Goal: Find specific page/section: Find specific page/section

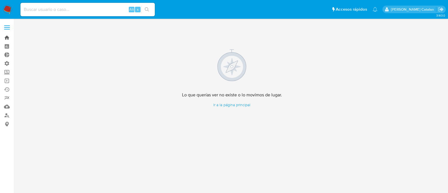
click at [4, 35] on link "Bandeja" at bounding box center [33, 37] width 67 height 9
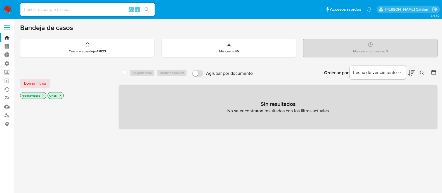
click at [76, 80] on div "Borrar filtros" at bounding box center [65, 83] width 90 height 9
click at [72, 11] on input at bounding box center [87, 9] width 134 height 7
paste input "761804820"
type input "761804820"
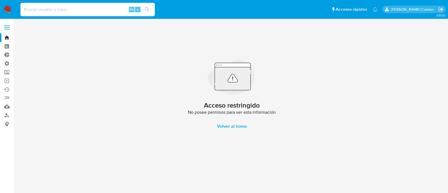
click at [99, 8] on input at bounding box center [87, 9] width 134 height 7
paste input "761804820"
type input "761804820"
click at [5, 112] on link "Buscador de personas" at bounding box center [33, 115] width 67 height 9
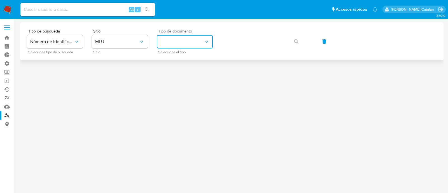
click at [191, 43] on button "identificationType" at bounding box center [185, 41] width 56 height 13
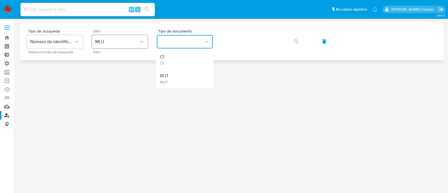
click at [131, 45] on button "MLU" at bounding box center [120, 41] width 56 height 13
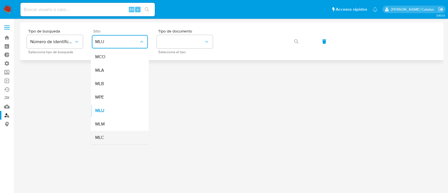
click at [127, 134] on div "MLC" at bounding box center [118, 137] width 46 height 13
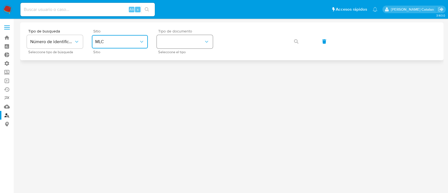
click at [199, 37] on button "identificationType" at bounding box center [185, 41] width 56 height 13
click at [192, 53] on div "RUT RUT" at bounding box center [183, 59] width 46 height 19
click at [299, 39] on button "button" at bounding box center [295, 41] width 19 height 13
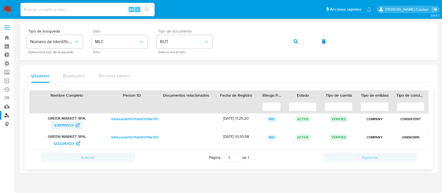
click at [67, 125] on span "639791053" at bounding box center [63, 125] width 19 height 9
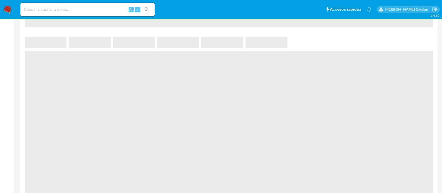
scroll to position [343, 0]
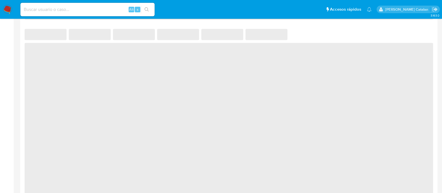
select select "10"
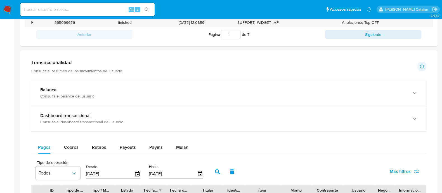
scroll to position [252, 0]
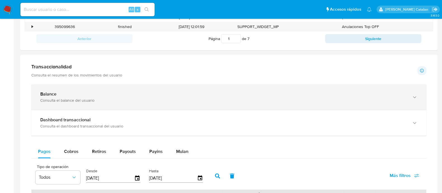
click at [288, 86] on div "Balance Consulta el balance del usuario" at bounding box center [228, 96] width 395 height 25
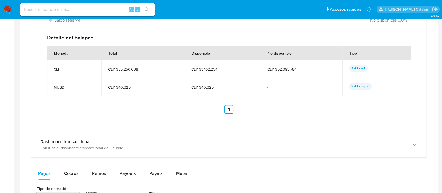
scroll to position [449, 0]
